Goal: Check status: Check status

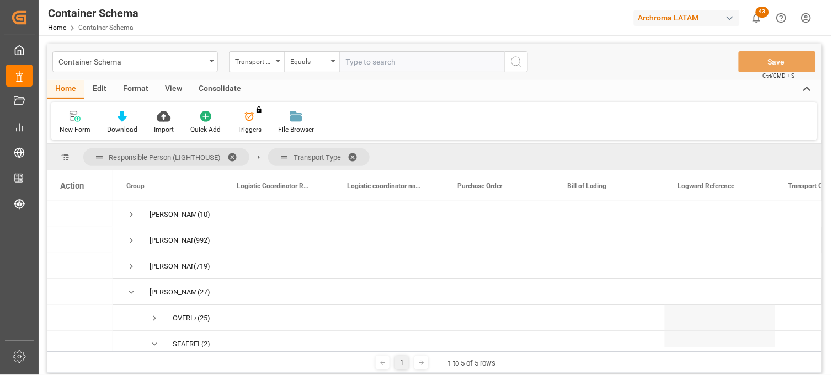
scroll to position [91, 0]
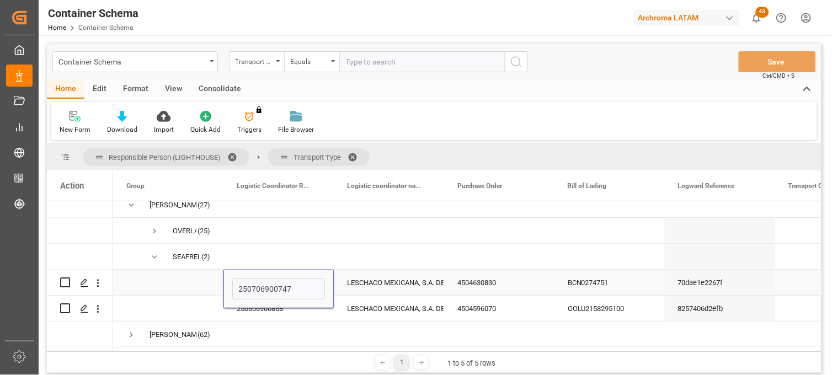
click at [402, 278] on div "LESCHACO MEXICANA, S.A. DE C.V." at bounding box center [389, 282] width 84 height 25
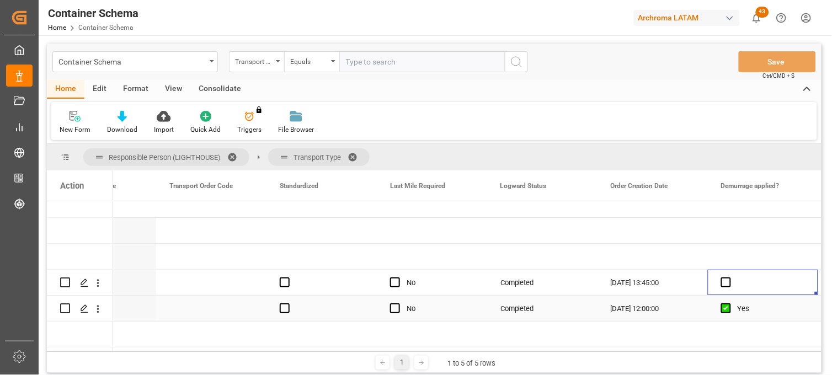
scroll to position [0, 0]
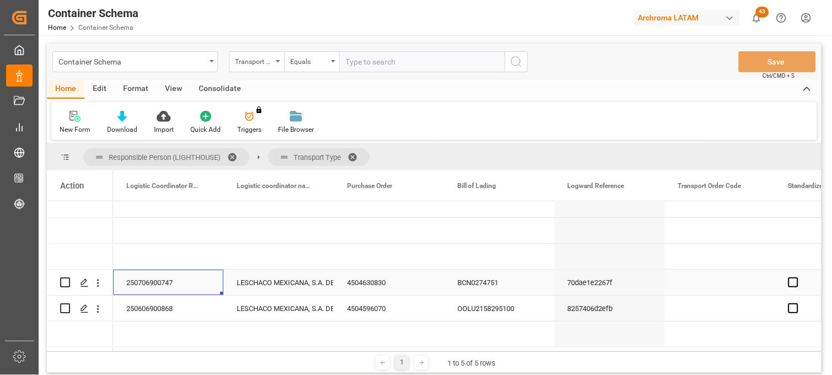
click at [256, 284] on div "LESCHACO MEXICANA, S.A. DE C.V." at bounding box center [279, 282] width 84 height 25
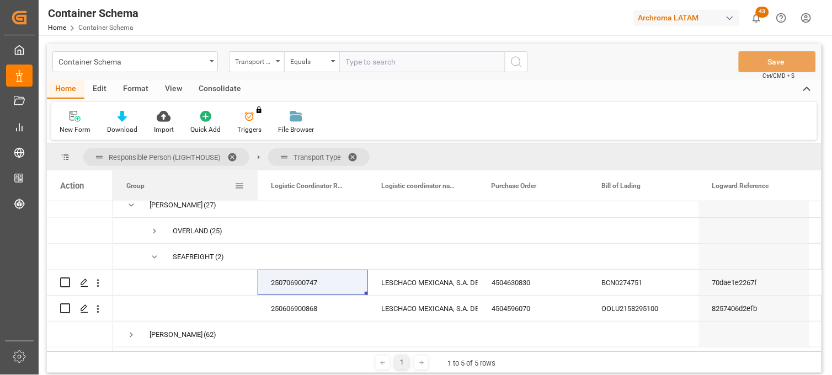
drag, startPoint x: 222, startPoint y: 185, endPoint x: 257, endPoint y: 186, distance: 34.2
click at [257, 186] on div at bounding box center [258, 186] width 4 height 30
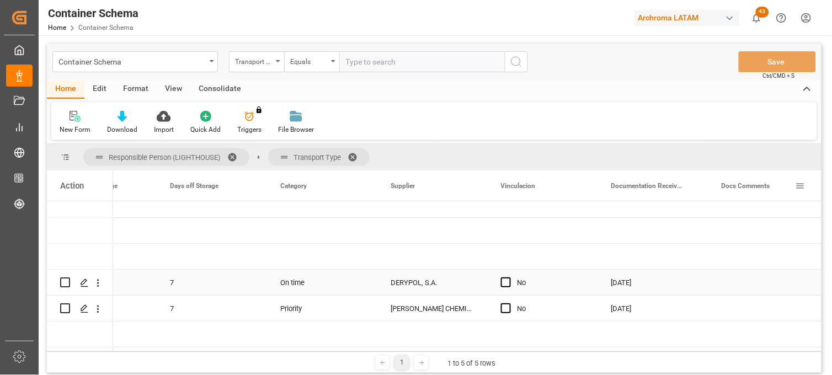
scroll to position [0, 1536]
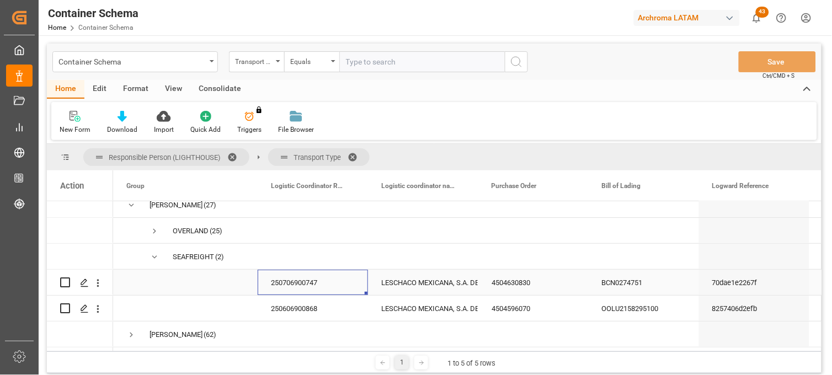
click at [335, 275] on div "250706900747" at bounding box center [313, 282] width 110 height 25
click at [326, 280] on div "250706900747" at bounding box center [313, 282] width 110 height 25
drag, startPoint x: 332, startPoint y: 282, endPoint x: 269, endPoint y: 277, distance: 63.1
click at [269, 279] on input "250706900747" at bounding box center [313, 289] width 93 height 21
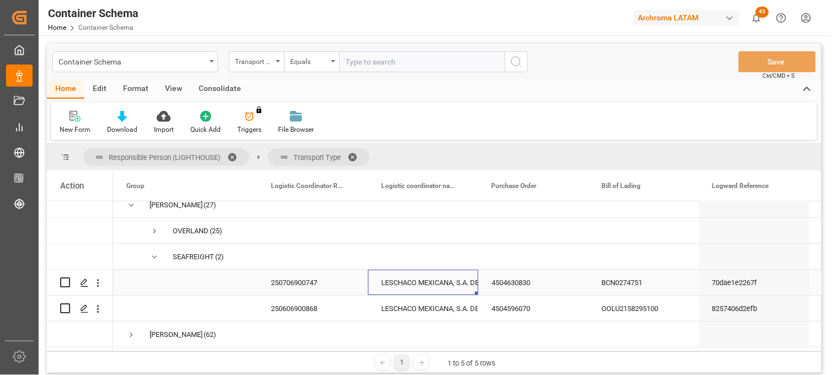
click at [422, 279] on div "LESCHACO MEXICANA, S.A. DE C.V." at bounding box center [423, 282] width 84 height 25
click at [330, 280] on div "250706900747" at bounding box center [313, 282] width 110 height 25
click at [326, 281] on div "250706900747" at bounding box center [313, 282] width 110 height 25
drag, startPoint x: 332, startPoint y: 289, endPoint x: 258, endPoint y: 289, distance: 74.5
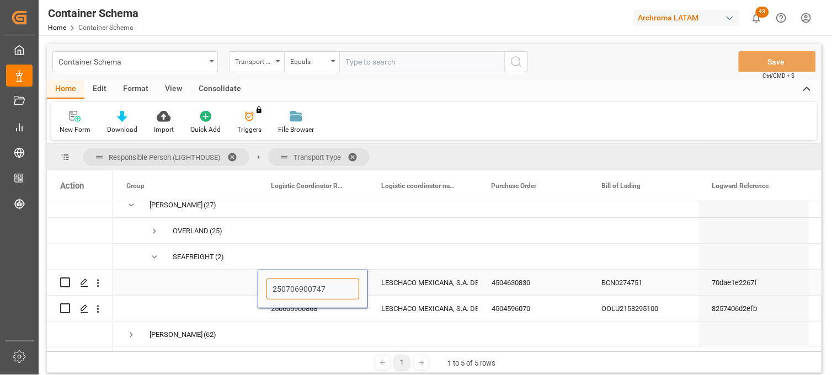
click at [258, 289] on div "250706900747" at bounding box center [313, 289] width 110 height 39
